Goal: Information Seeking & Learning: Learn about a topic

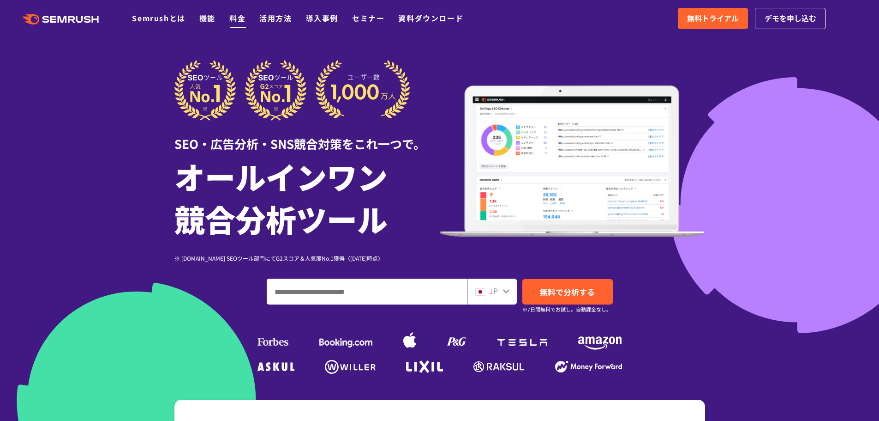
click at [231, 17] on link "料金" at bounding box center [237, 17] width 16 height 11
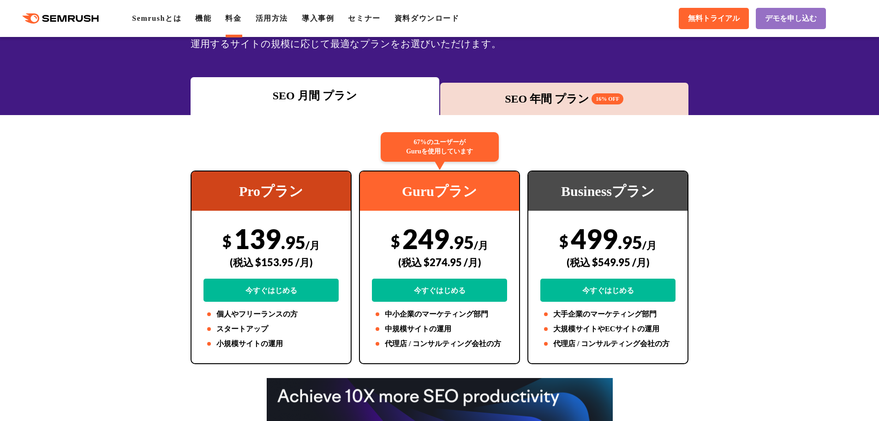
scroll to position [92, 0]
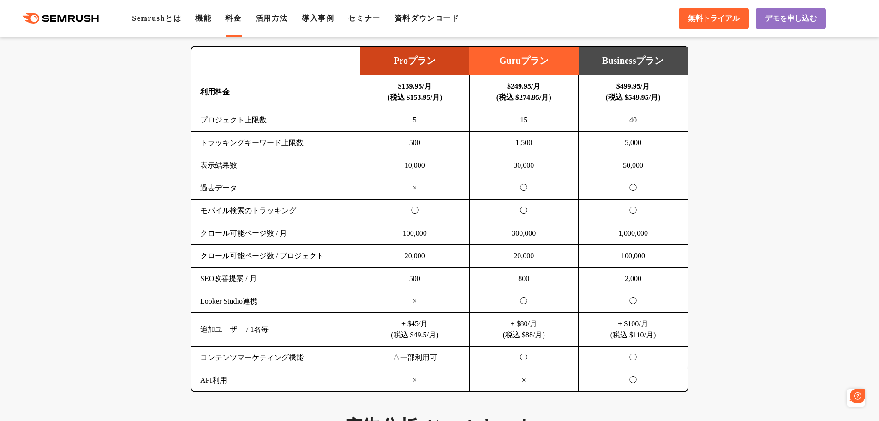
scroll to position [0, 0]
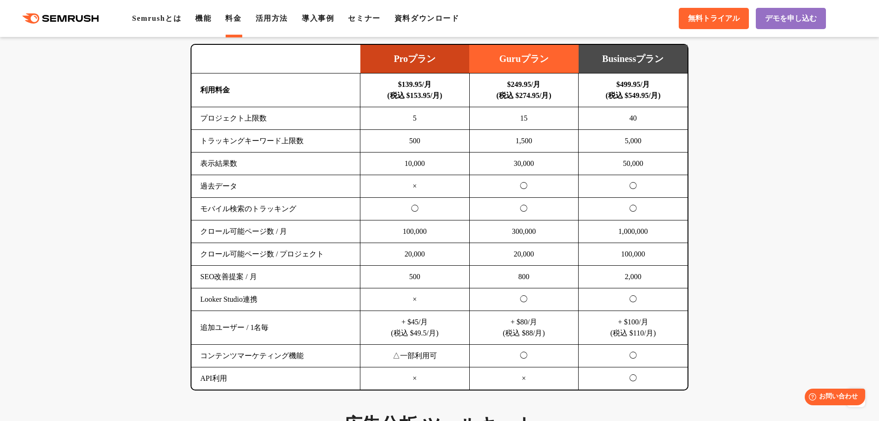
scroll to position [600, 0]
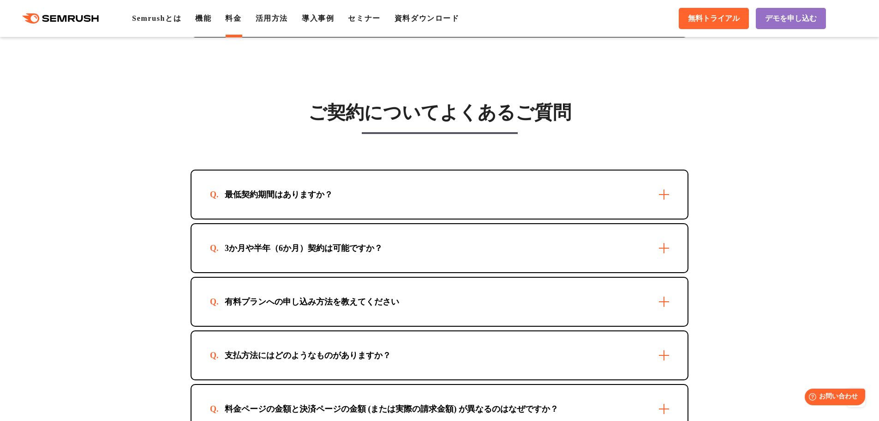
scroll to position [2632, 0]
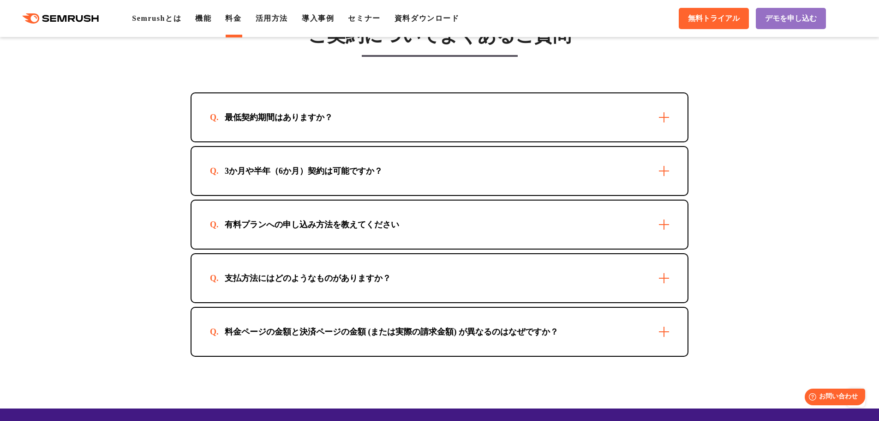
click at [368, 126] on div "最低契約期間はありますか？" at bounding box center [440, 117] width 496 height 48
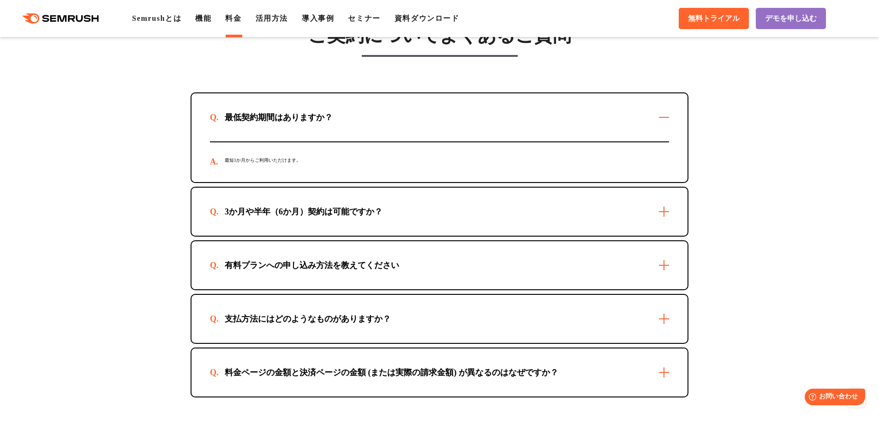
click at [368, 126] on div "最低契約期間はありますか？" at bounding box center [440, 117] width 496 height 48
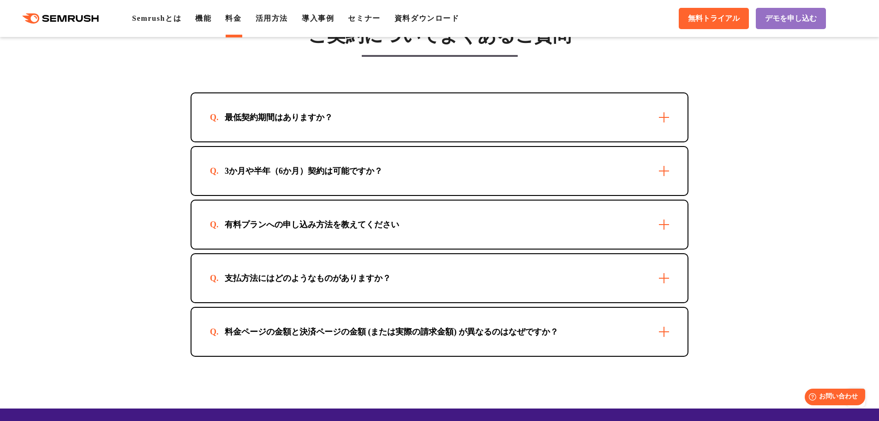
click at [241, 123] on div "最低契約期間はありますか？" at bounding box center [279, 117] width 138 height 11
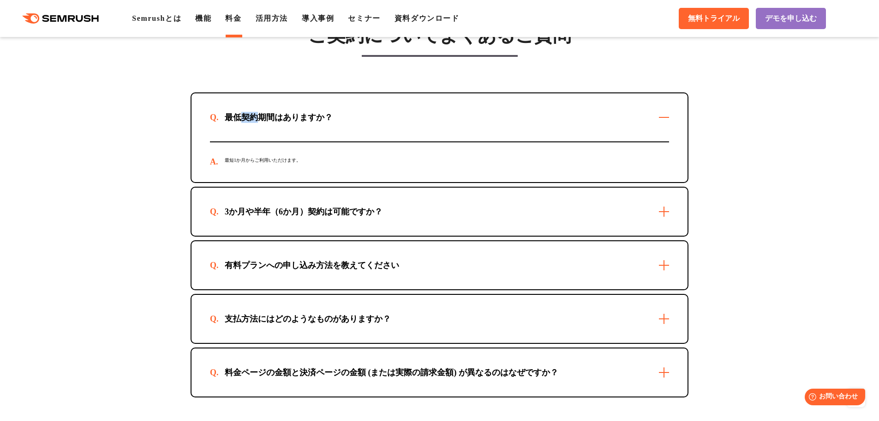
click at [241, 123] on div "最低契約期間はありますか？" at bounding box center [279, 117] width 138 height 11
